Goal: Transaction & Acquisition: Book appointment/travel/reservation

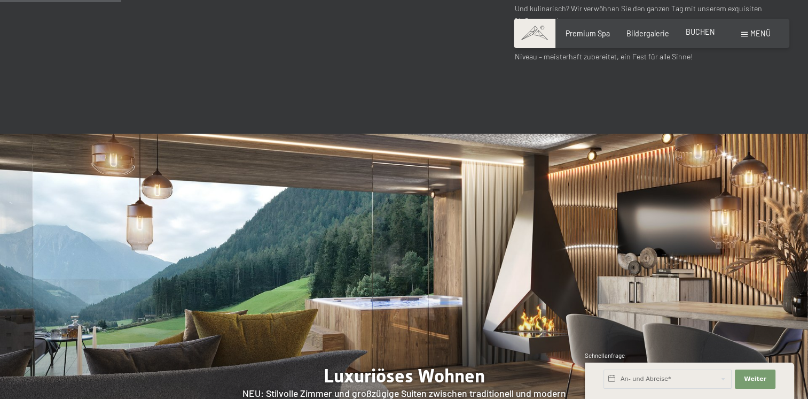
click at [691, 32] on span "BUCHEN" at bounding box center [700, 31] width 29 height 9
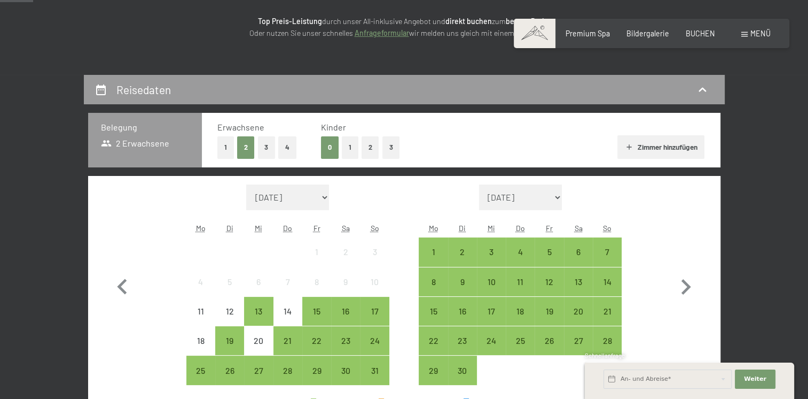
scroll to position [168, 0]
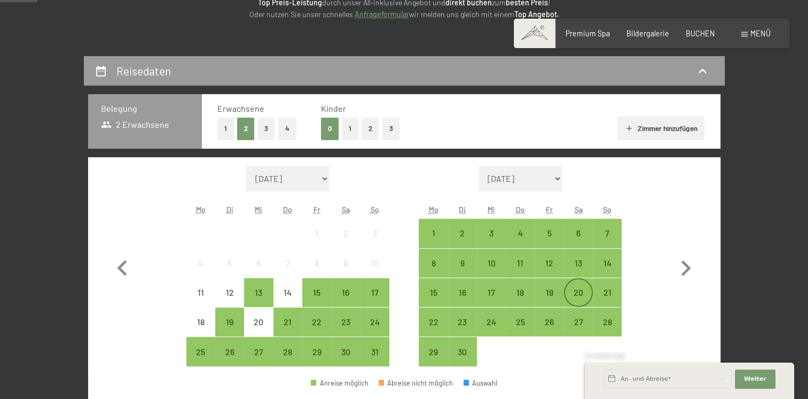
click at [574, 294] on div "20" at bounding box center [578, 301] width 27 height 27
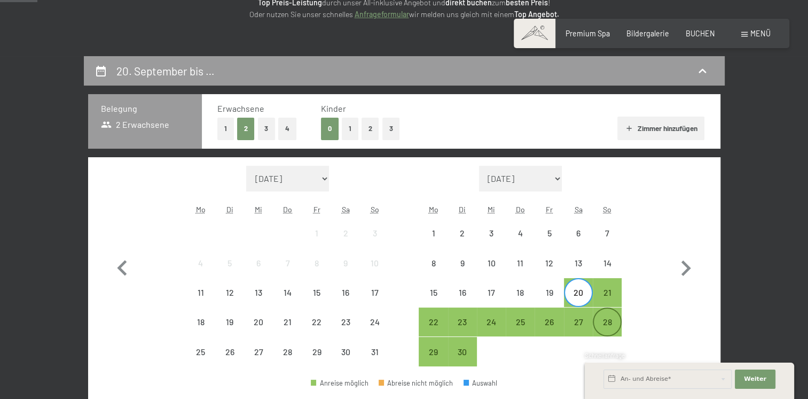
click at [606, 324] on div "28" at bounding box center [607, 330] width 27 height 27
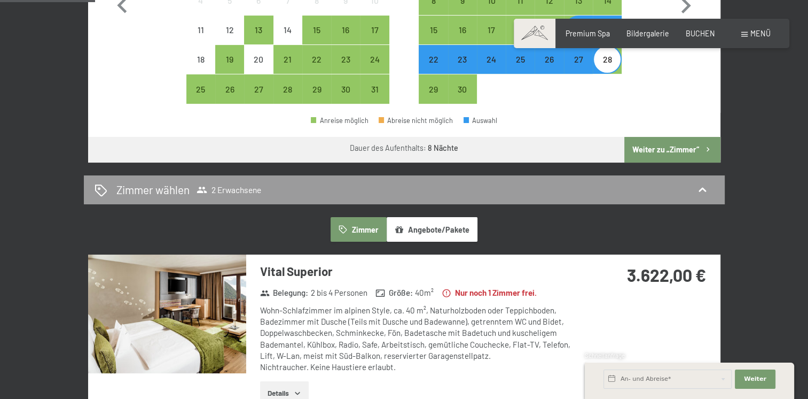
scroll to position [449, 0]
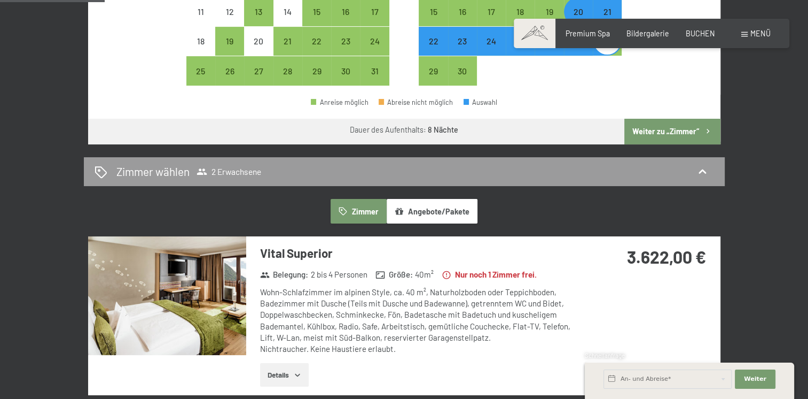
click at [674, 132] on button "Weiter zu „Zimmer“" at bounding box center [673, 132] width 96 height 26
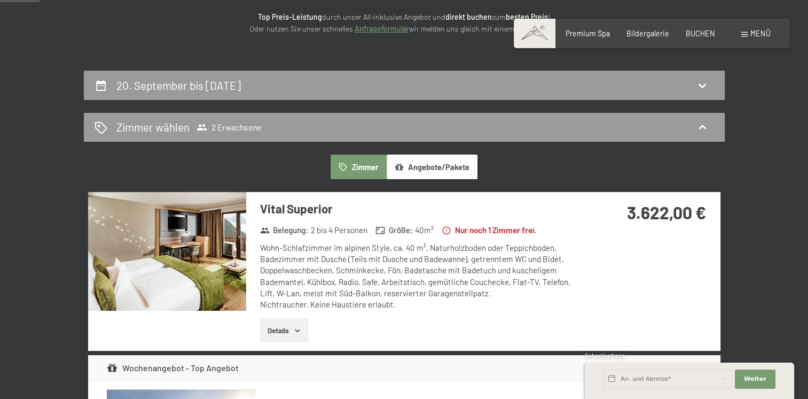
scroll to position [182, 0]
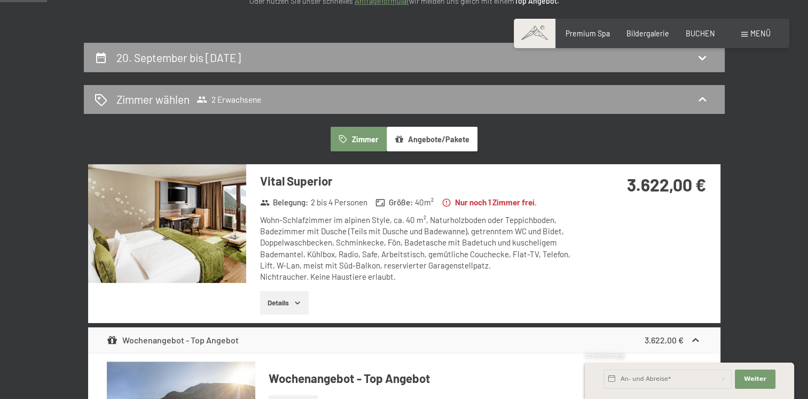
click at [171, 245] on img at bounding box center [167, 223] width 158 height 119
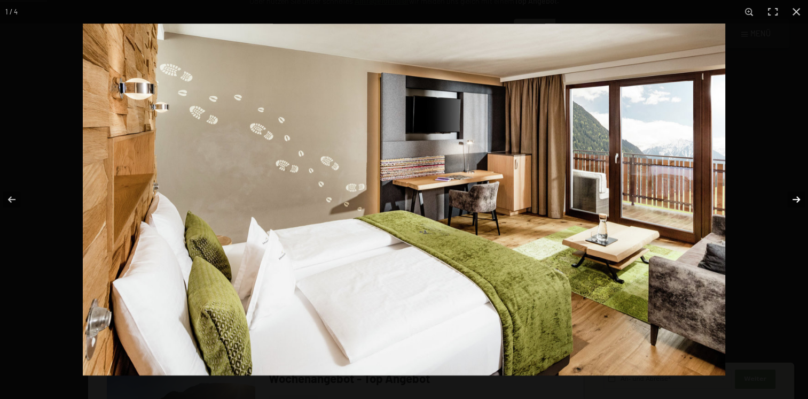
click at [796, 200] on button "button" at bounding box center [789, 199] width 37 height 53
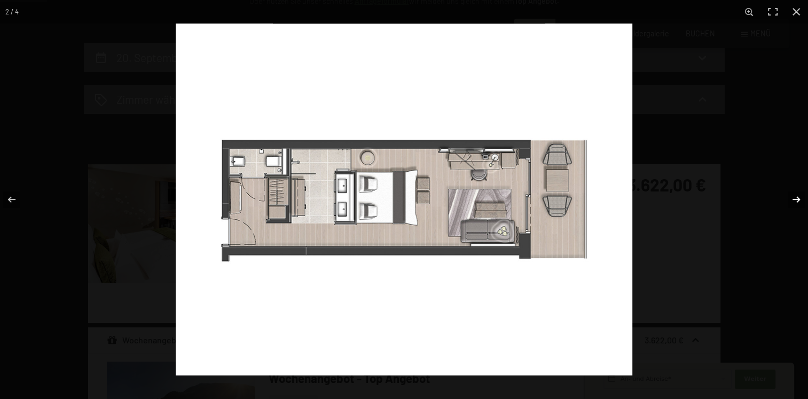
click at [796, 200] on button "button" at bounding box center [789, 199] width 37 height 53
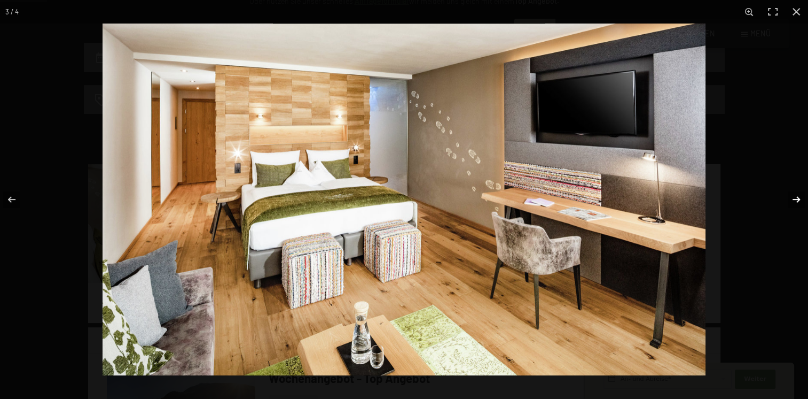
click at [796, 200] on button "button" at bounding box center [789, 199] width 37 height 53
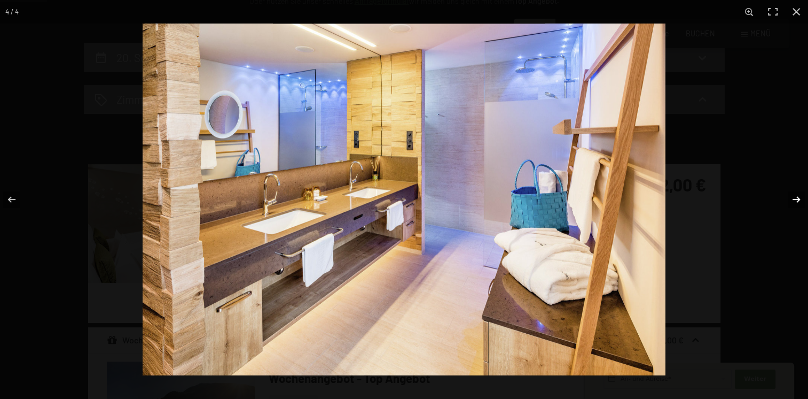
click at [796, 200] on button "button" at bounding box center [789, 199] width 37 height 53
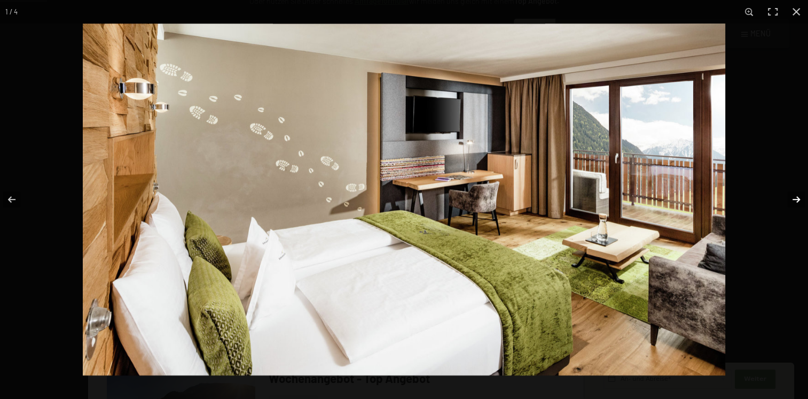
click at [796, 200] on button "button" at bounding box center [789, 199] width 37 height 53
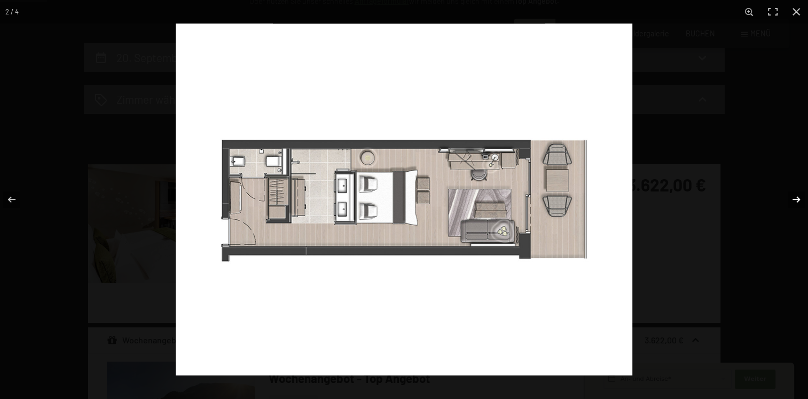
click at [796, 200] on button "button" at bounding box center [789, 199] width 37 height 53
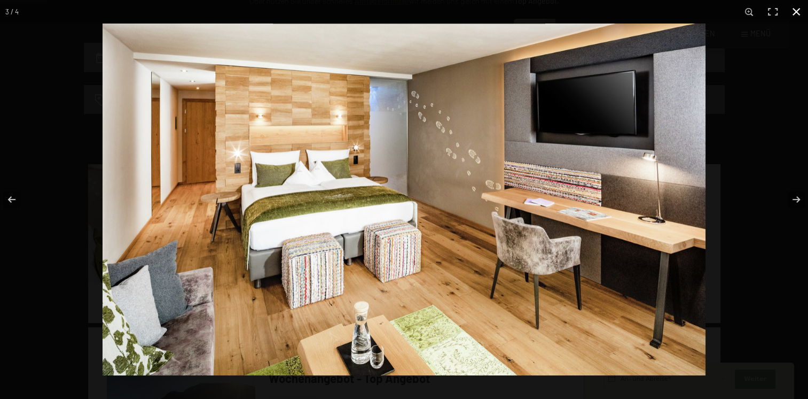
click at [797, 11] on button "button" at bounding box center [797, 12] width 24 height 24
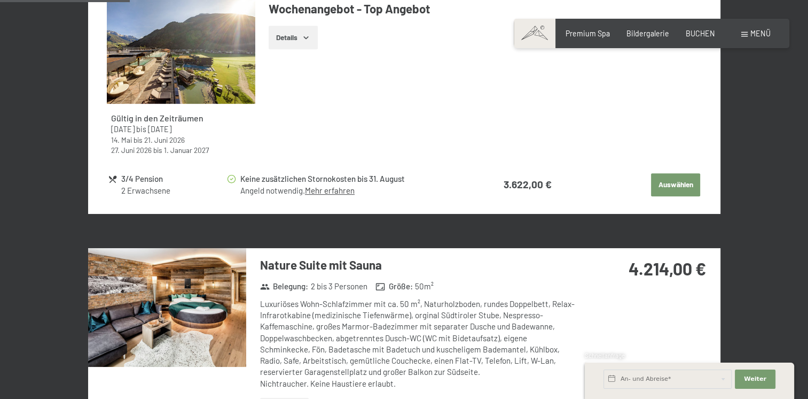
scroll to position [462, 0]
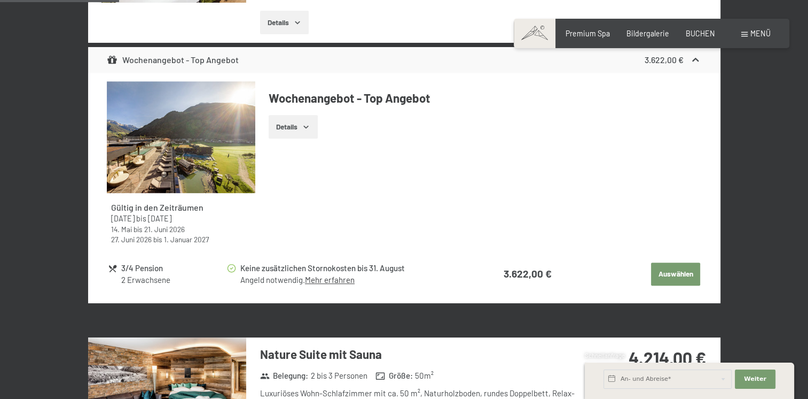
click at [223, 165] on img at bounding box center [181, 137] width 149 height 112
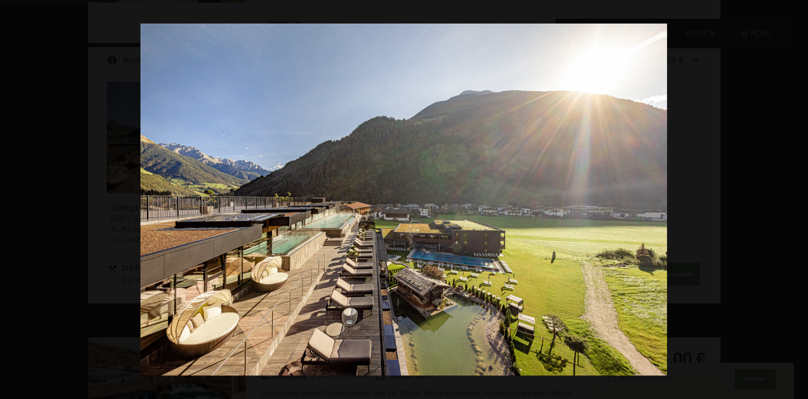
click at [799, 202] on button "button" at bounding box center [789, 199] width 37 height 53
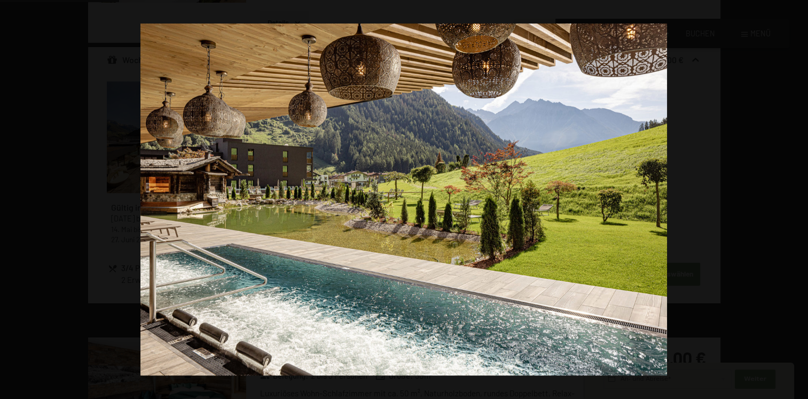
click at [799, 202] on button "button" at bounding box center [789, 199] width 37 height 53
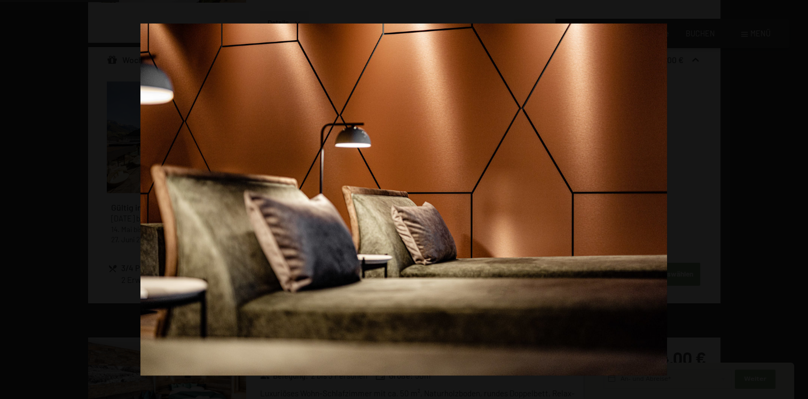
click at [799, 202] on button "button" at bounding box center [789, 199] width 37 height 53
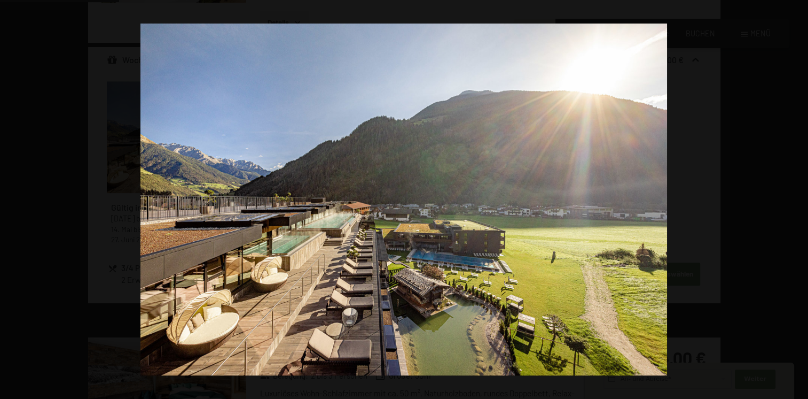
click at [799, 202] on button "button" at bounding box center [789, 199] width 37 height 53
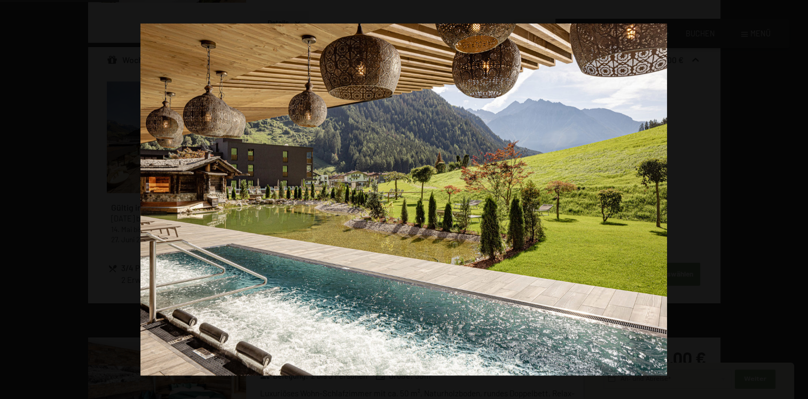
click at [799, 202] on button "button" at bounding box center [789, 199] width 37 height 53
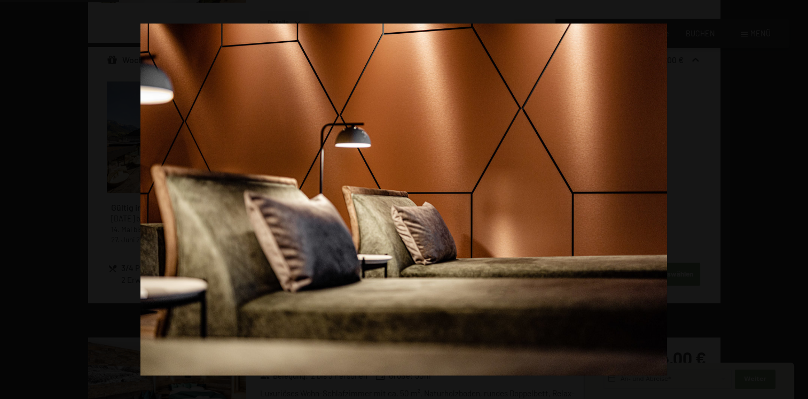
click at [799, 202] on button "button" at bounding box center [789, 199] width 37 height 53
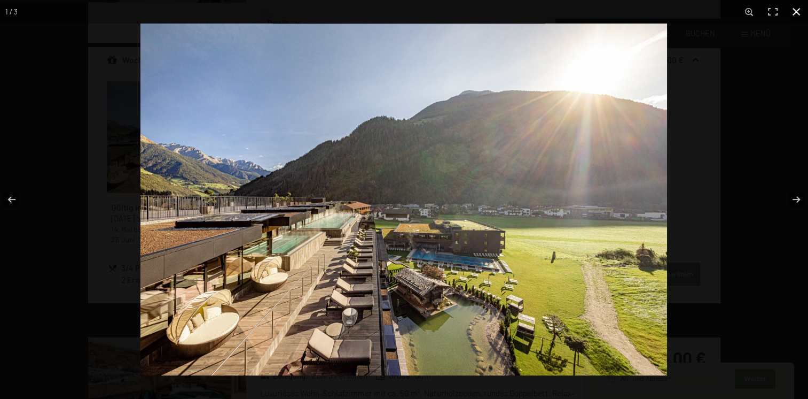
click at [794, 9] on button "button" at bounding box center [797, 12] width 24 height 24
